Goal: Task Accomplishment & Management: Use online tool/utility

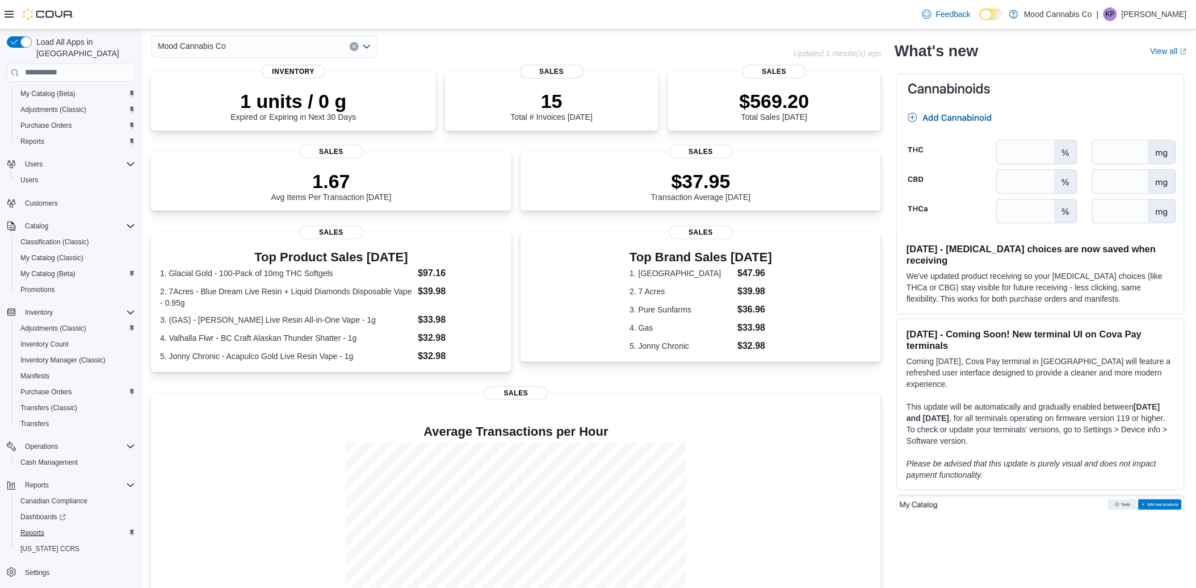
scroll to position [100, 0]
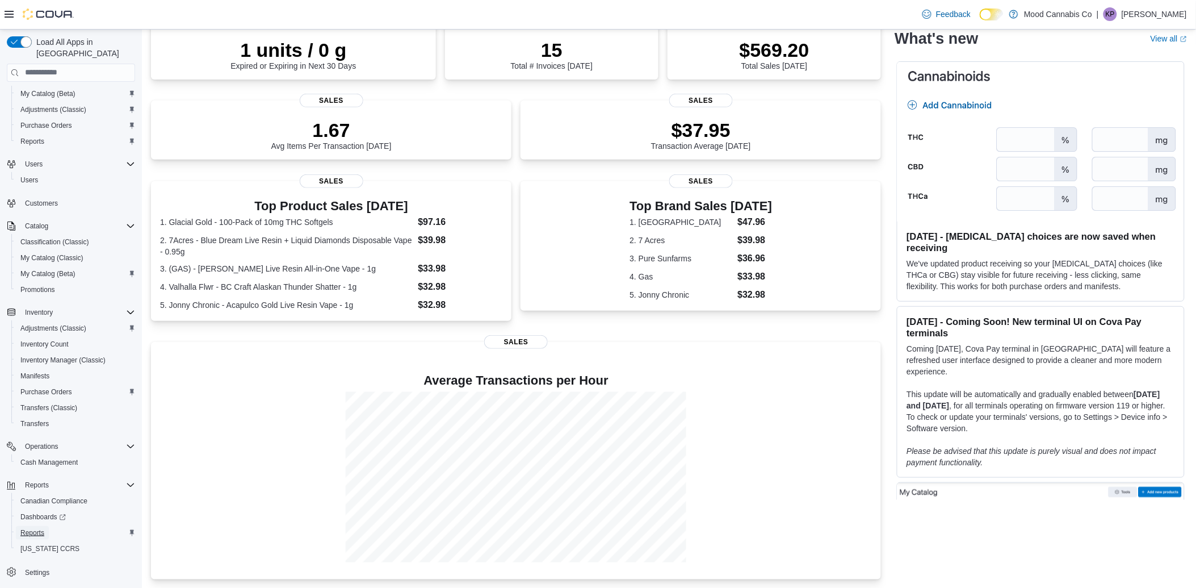
click at [22, 528] on span "Reports" at bounding box center [32, 532] width 24 height 9
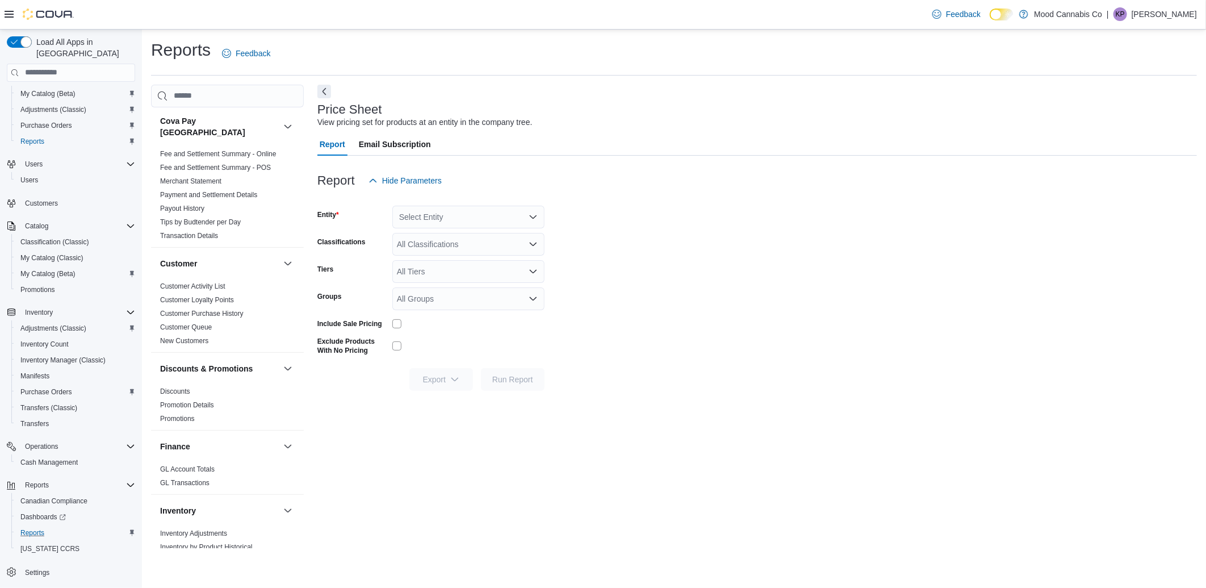
scroll to position [441, 0]
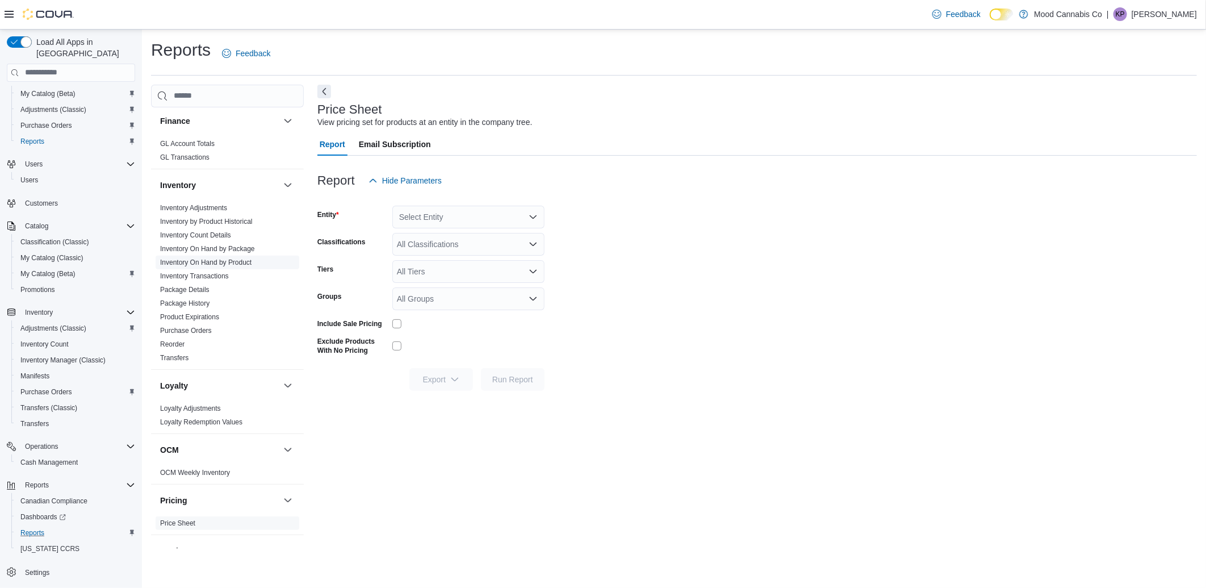
click at [212, 258] on link "Inventory On Hand by Product" at bounding box center [205, 262] width 91 height 8
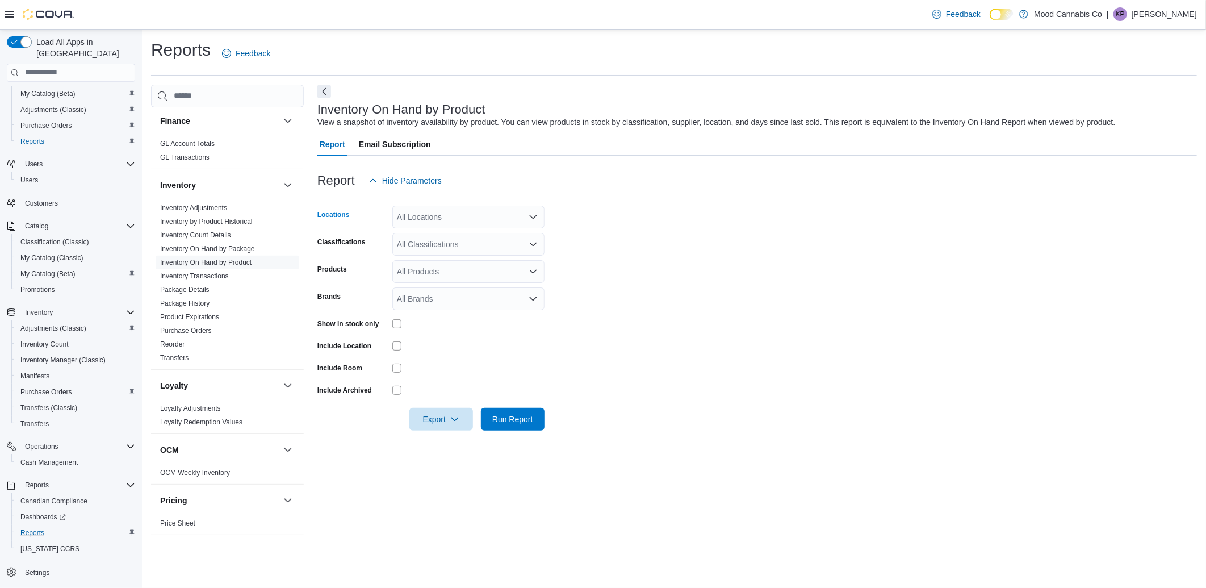
click at [421, 213] on div "All Locations" at bounding box center [468, 217] width 152 height 23
click at [433, 255] on span "[STREET_ADDRESS]" at bounding box center [456, 252] width 78 height 11
drag, startPoint x: 460, startPoint y: 353, endPoint x: 438, endPoint y: 308, distance: 50.8
click at [460, 354] on div at bounding box center [468, 346] width 152 height 18
click at [416, 245] on div "All Classifications" at bounding box center [468, 244] width 152 height 23
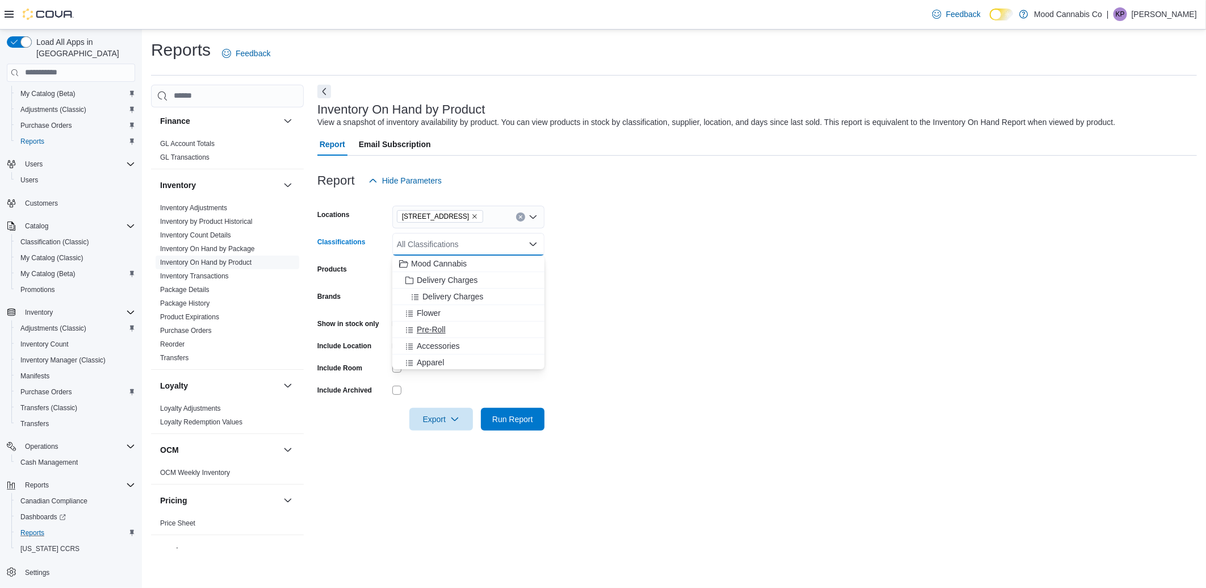
click at [442, 326] on span "Pre-Roll" at bounding box center [431, 329] width 29 height 11
click at [441, 376] on form "Locations [STREET_ADDRESS] Classifications Pre-Roll Combo box. Selected. Pre-Ro…" at bounding box center [756, 311] width 879 height 238
click at [451, 422] on icon "button" at bounding box center [454, 418] width 9 height 9
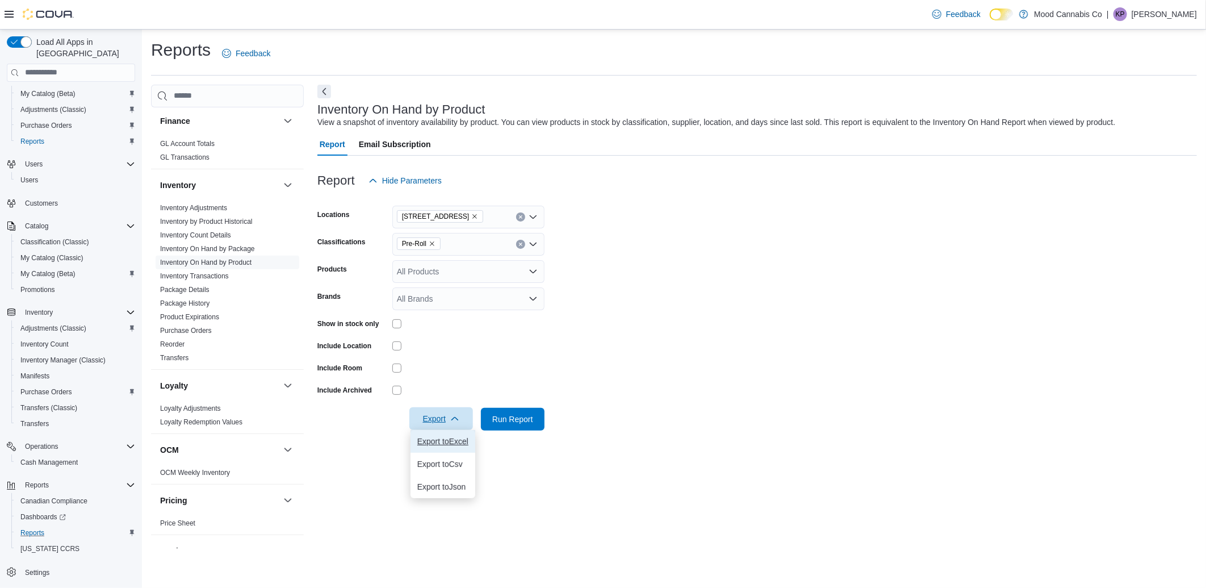
click at [460, 448] on button "Export to Excel" at bounding box center [442, 441] width 65 height 23
